Goal: Use online tool/utility: Use online tool/utility

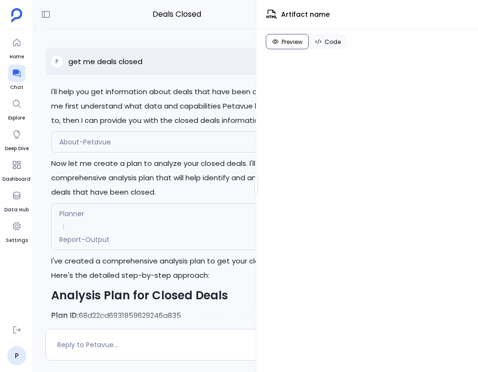
scroll to position [317, 0]
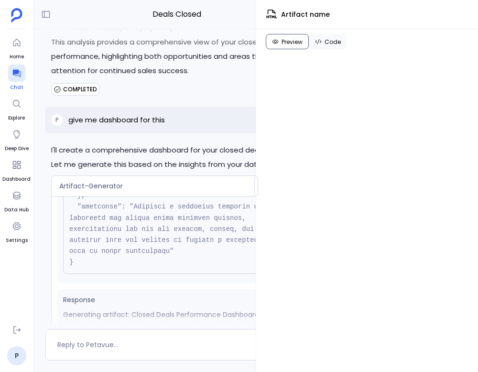
click at [15, 75] on icon at bounding box center [17, 73] width 10 height 10
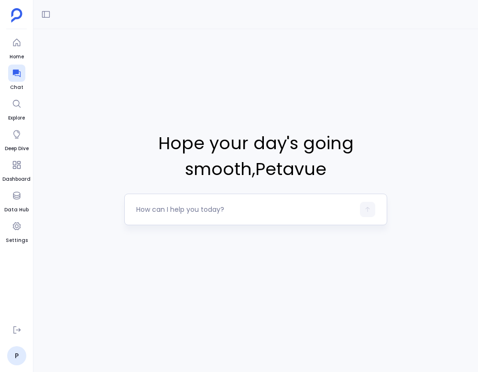
click at [232, 210] on textarea at bounding box center [245, 209] width 218 height 10
type textarea "get me deals closed"
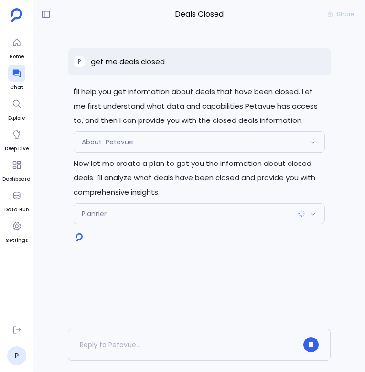
click at [302, 216] on img at bounding box center [302, 214] width 8 height 8
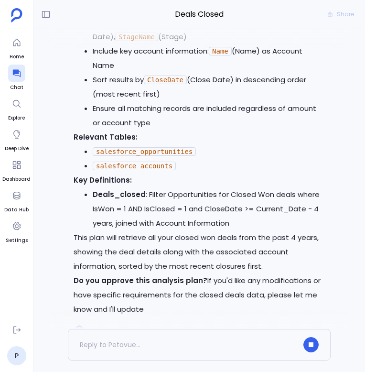
scroll to position [618, 0]
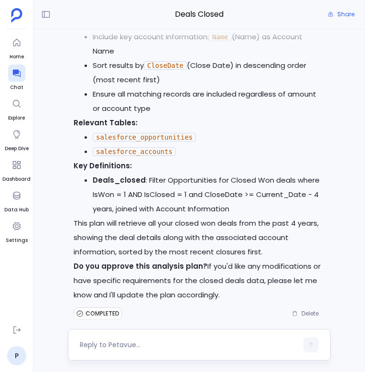
click at [171, 343] on textarea at bounding box center [189, 345] width 218 height 10
type textarea "proceed"
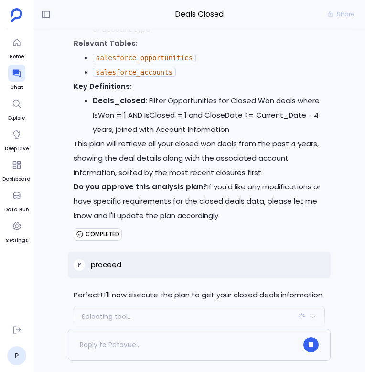
scroll to position [722, 0]
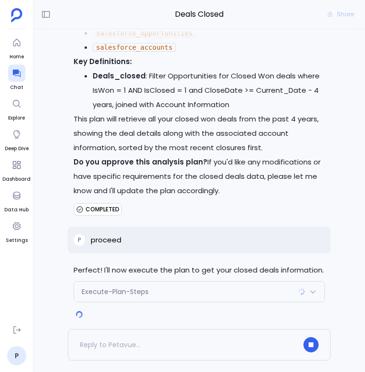
click at [287, 282] on div "Execute-Plan-Steps" at bounding box center [199, 291] width 250 height 20
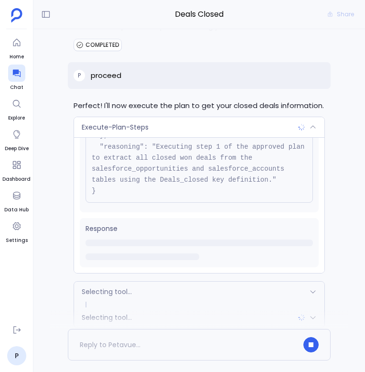
scroll to position [776, 0]
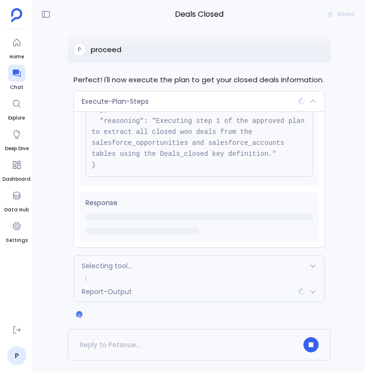
click at [279, 91] on div "Execute-Plan-Steps" at bounding box center [199, 101] width 250 height 20
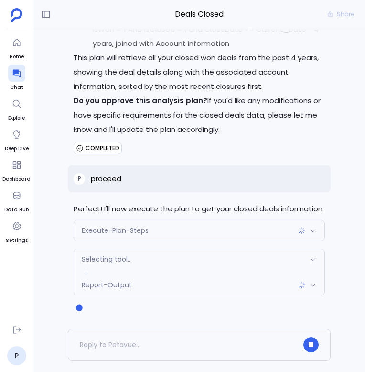
scroll to position [641, 0]
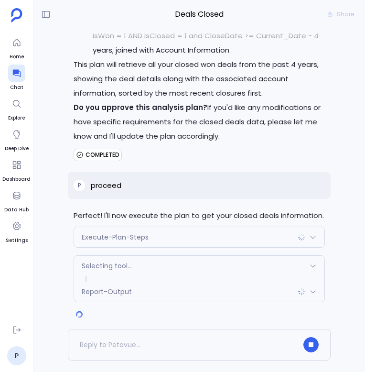
click at [276, 228] on div "Execute-Plan-Steps" at bounding box center [199, 237] width 250 height 20
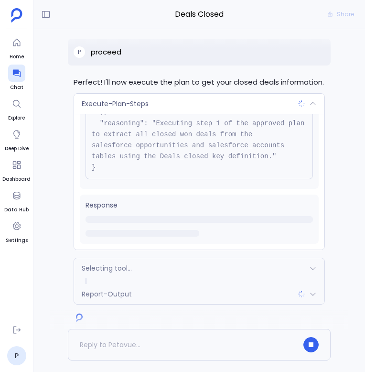
scroll to position [776, 0]
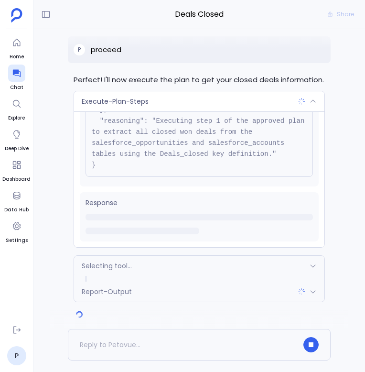
click at [245, 256] on div "Selecting tool..." at bounding box center [199, 266] width 250 height 20
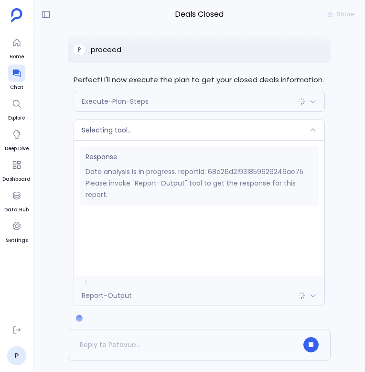
click at [248, 123] on div "Selecting tool..." at bounding box center [199, 130] width 250 height 20
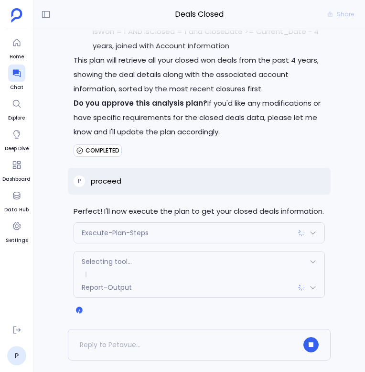
scroll to position [641, 0]
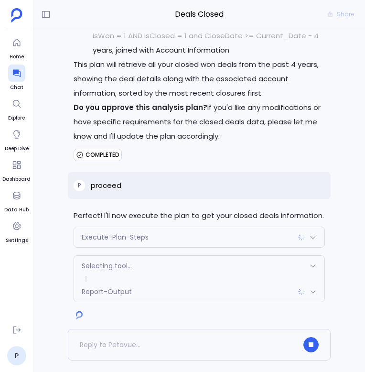
click at [259, 228] on div "Execute-Plan-Steps" at bounding box center [199, 237] width 250 height 20
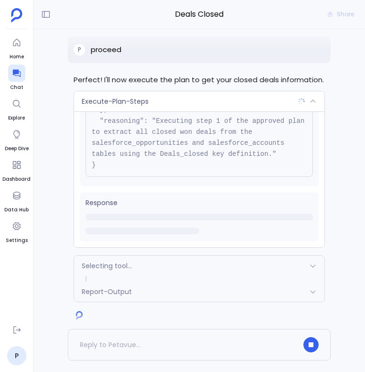
scroll to position [795, 0]
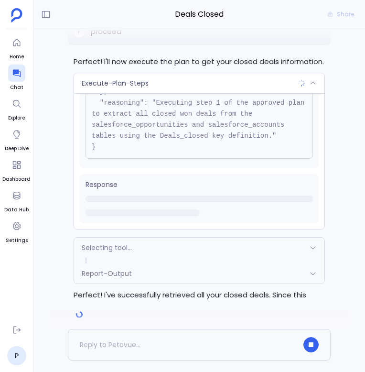
click at [235, 240] on div "Selecting tool..." at bounding box center [199, 247] width 250 height 20
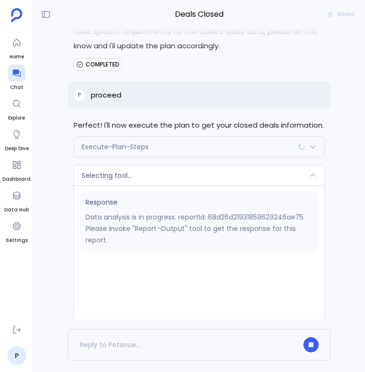
scroll to position [728, 0]
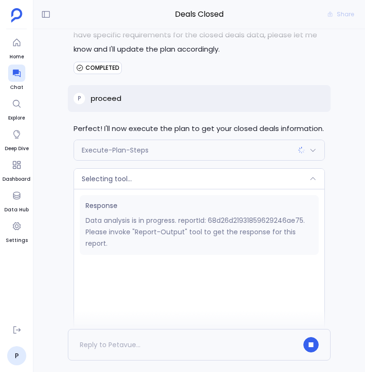
click at [254, 142] on div "Execute-Plan-Steps" at bounding box center [199, 150] width 250 height 20
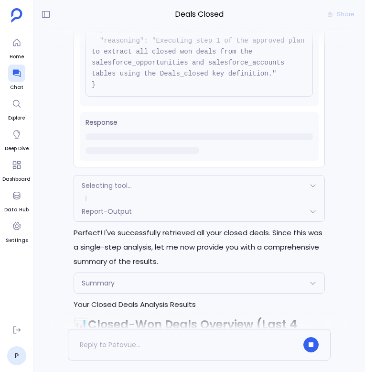
scroll to position [859, 0]
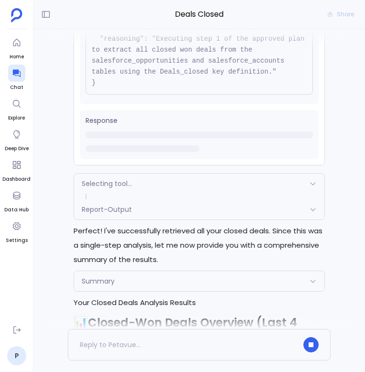
click at [297, 173] on div "Selecting tool..." at bounding box center [199, 183] width 250 height 20
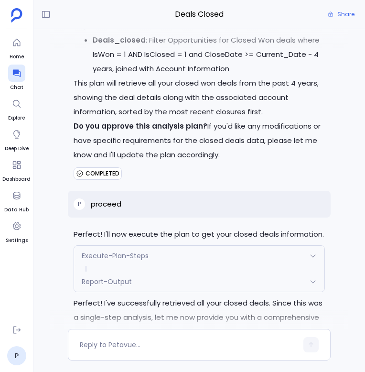
scroll to position [620, 0]
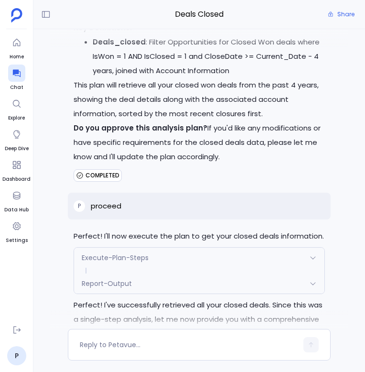
click at [221, 277] on div "Report-Output" at bounding box center [199, 283] width 250 height 20
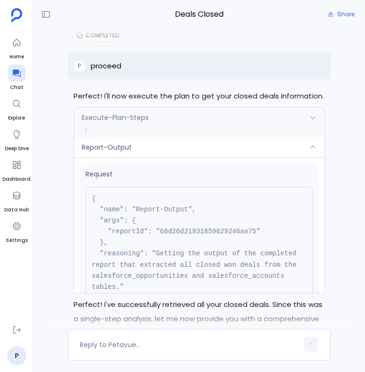
scroll to position [721, 0]
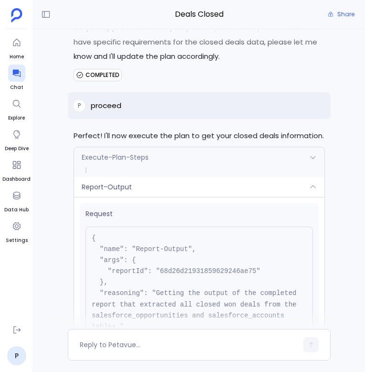
click at [229, 177] on div "Report-Output" at bounding box center [199, 187] width 250 height 20
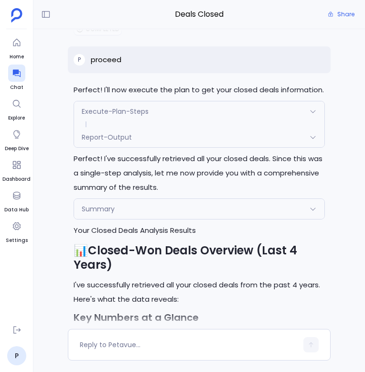
scroll to position [917, 0]
